Goal: Find specific page/section: Find specific page/section

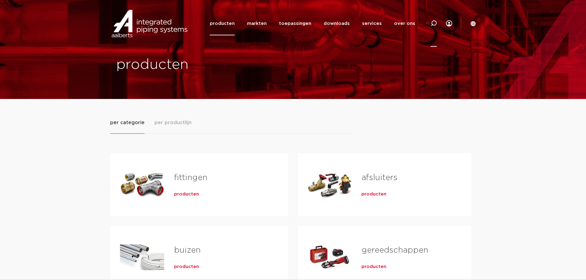
click at [432, 26] on icon at bounding box center [434, 23] width 6 height 6
paste input "6206849"
type input "6206849"
click button "Zoeken" at bounding box center [0, 0] width 0 height 0
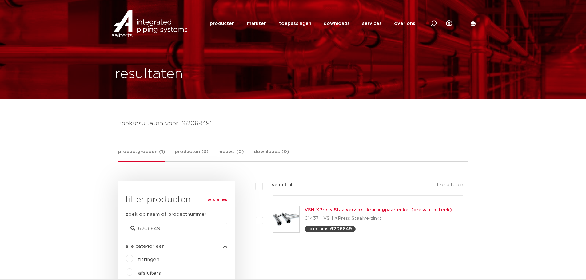
click at [375, 209] on link "VSH XPress Staalverzinkt kruisingpaar enkel (press x insteek)" at bounding box center [378, 210] width 147 height 5
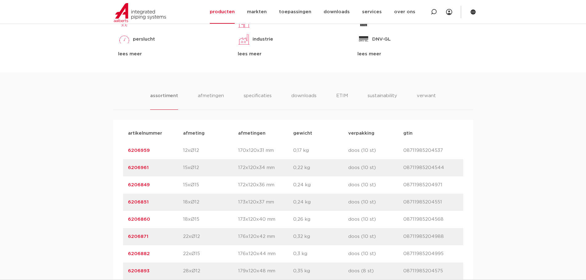
scroll to position [369, 0]
